Goal: Find specific page/section: Find specific page/section

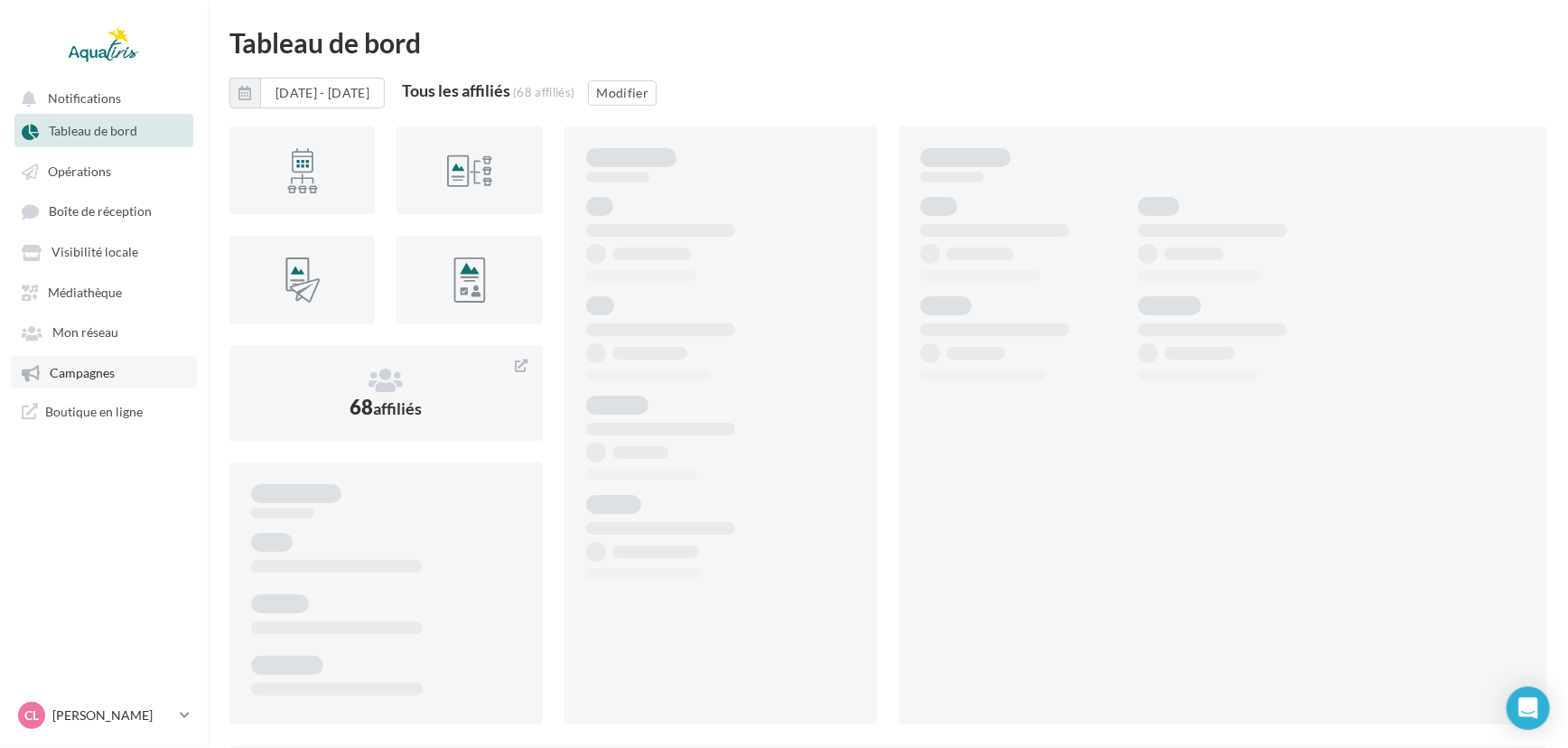
click at [152, 373] on link "Campagnes" at bounding box center [104, 372] width 186 height 33
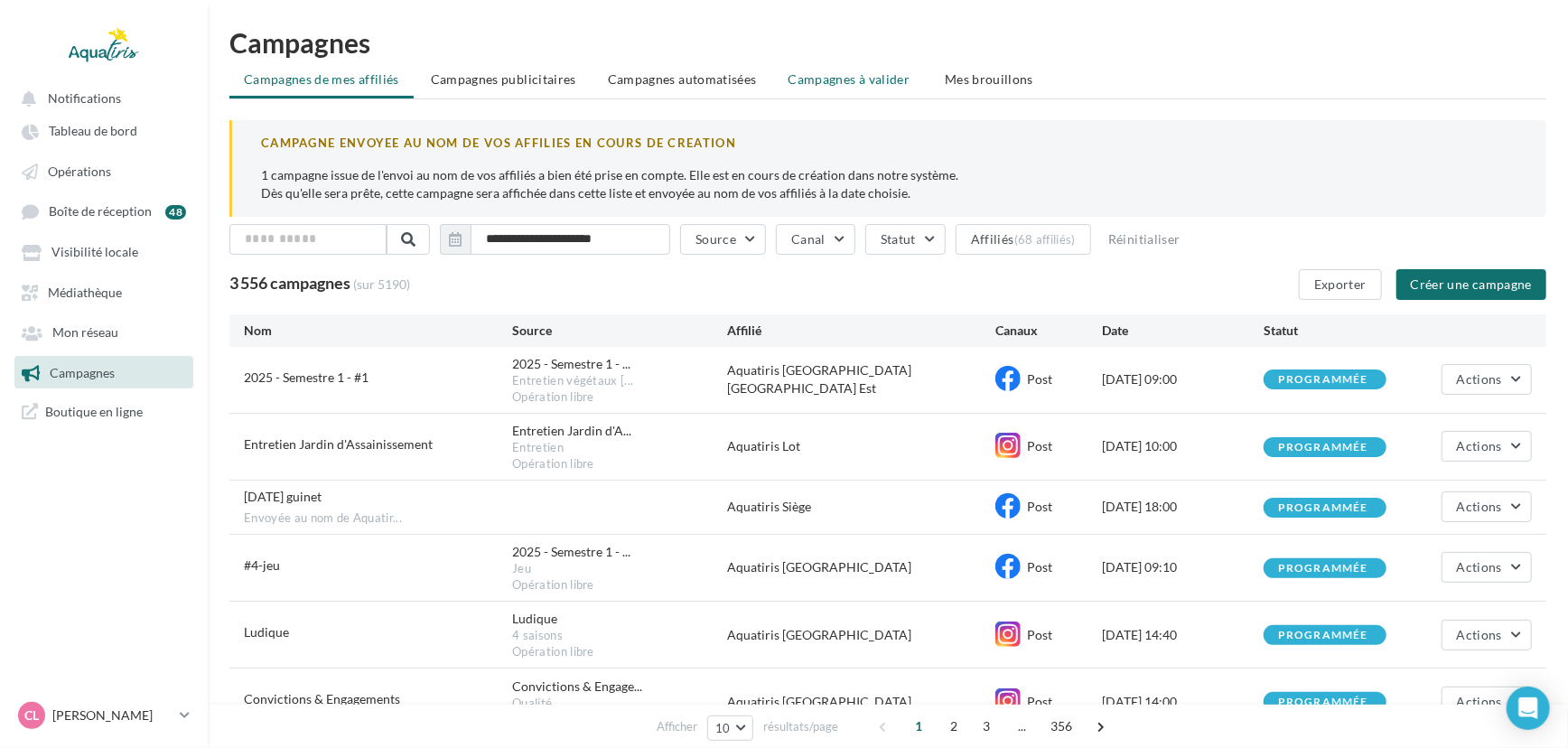
click at [894, 79] on span "Campagnes à valider" at bounding box center [850, 80] width 122 height 18
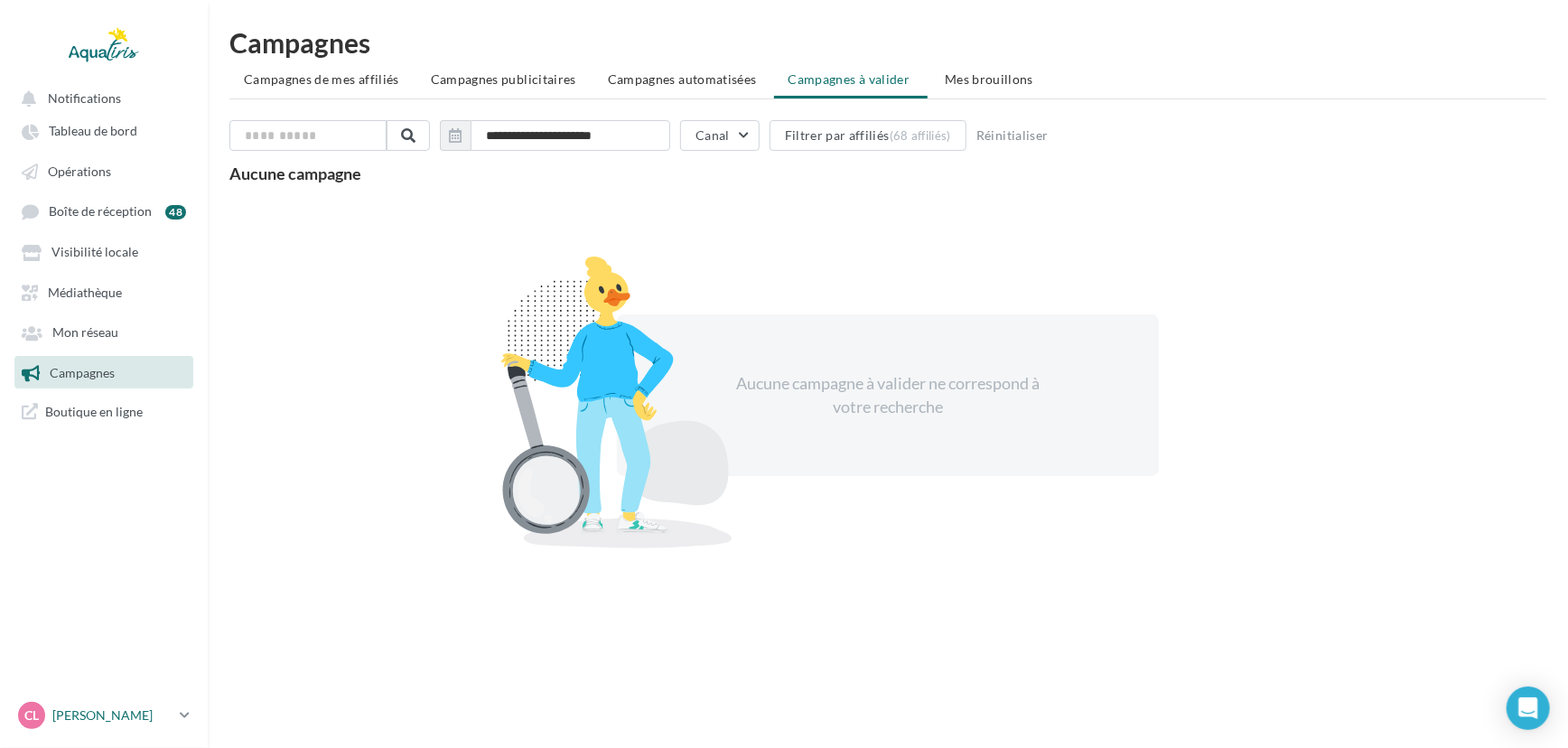
click at [120, 703] on div "CL [PERSON_NAME] [EMAIL_ADDRESS][DOMAIN_NAME]" at bounding box center [95, 715] width 154 height 27
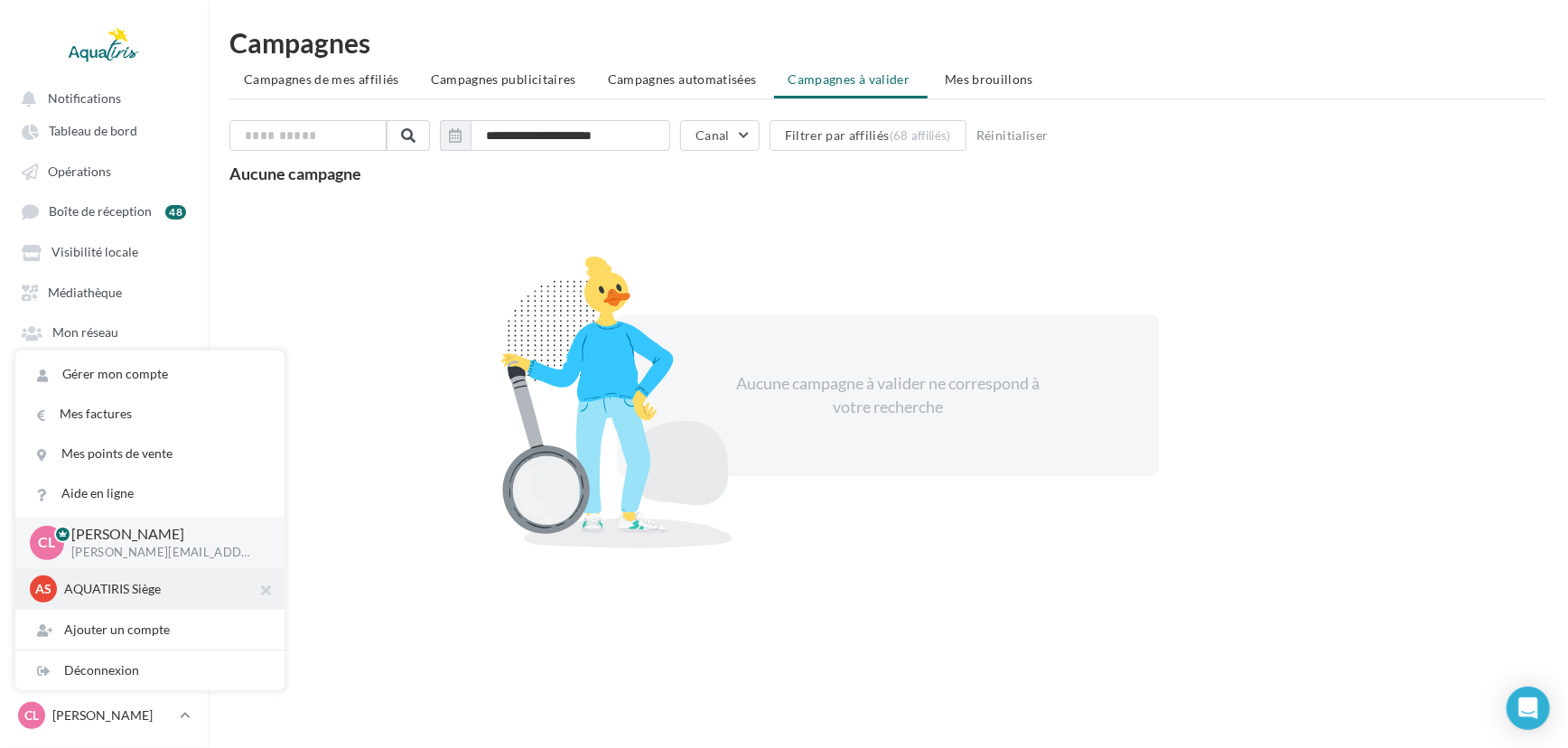
click at [157, 592] on p "AQUATIRIS Siège" at bounding box center [163, 589] width 199 height 18
